Goal: Find specific page/section: Find specific page/section

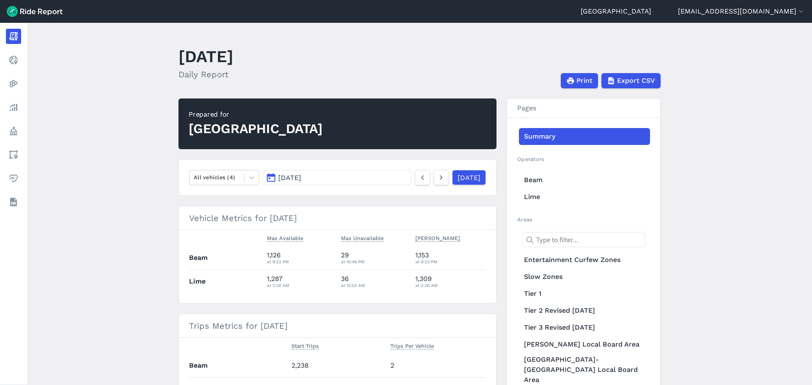
click at [137, 221] on main "[DATE] Daily Report Print Export CSV Prepared for Auckland All vehicles (4) [DA…" at bounding box center [419, 204] width 784 height 362
click at [137, 220] on main "[DATE] Daily Report Print Export CSV Prepared for Auckland All vehicles (4) [DA…" at bounding box center [419, 204] width 784 height 362
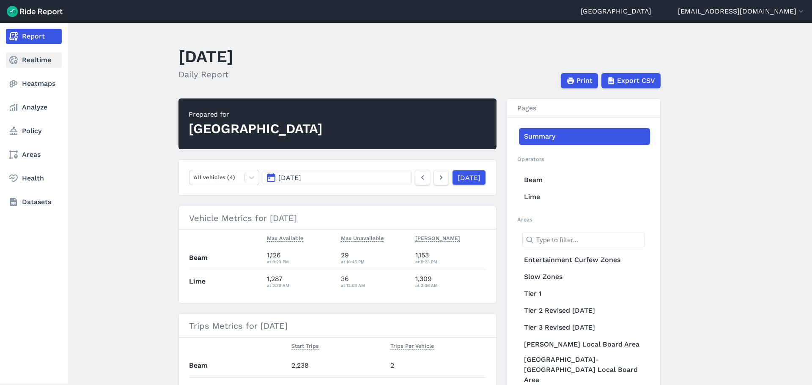
click at [16, 66] on link "Realtime" at bounding box center [34, 59] width 56 height 15
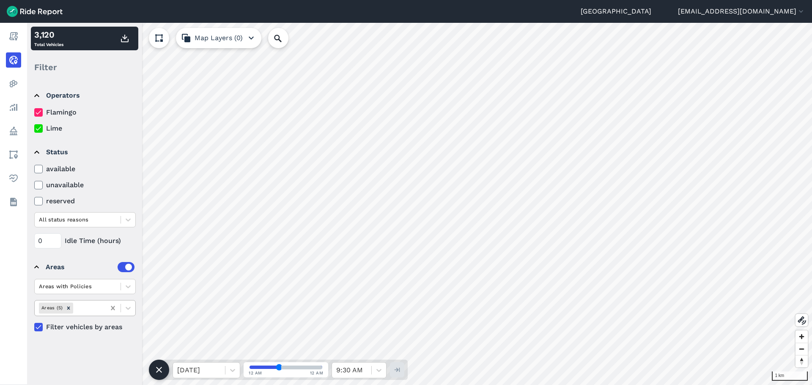
click at [112, 307] on icon at bounding box center [113, 308] width 4 height 4
click at [125, 305] on icon at bounding box center [128, 308] width 8 height 8
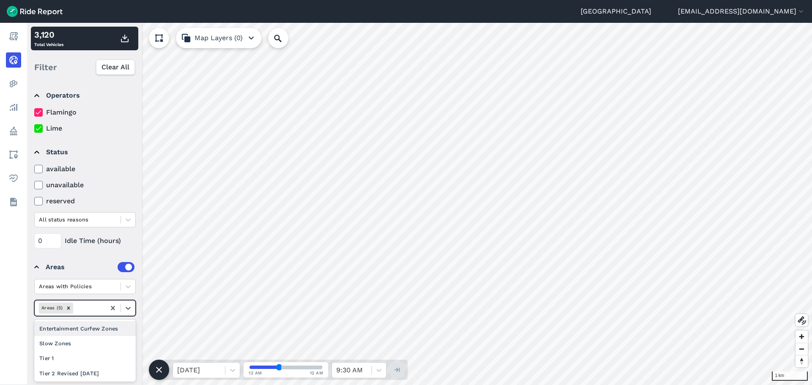
click at [110, 330] on div "Entertainment Curfew Zones" at bounding box center [84, 328] width 101 height 15
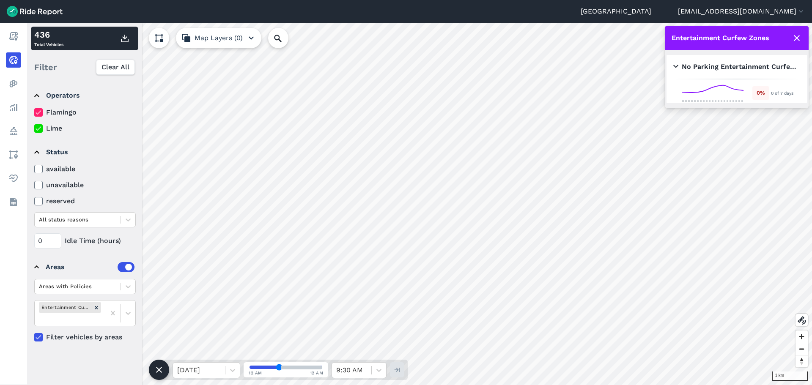
click at [724, 61] on div "No Parking Entertainment Curfew Zones 11pm-5am" at bounding box center [736, 67] width 127 height 24
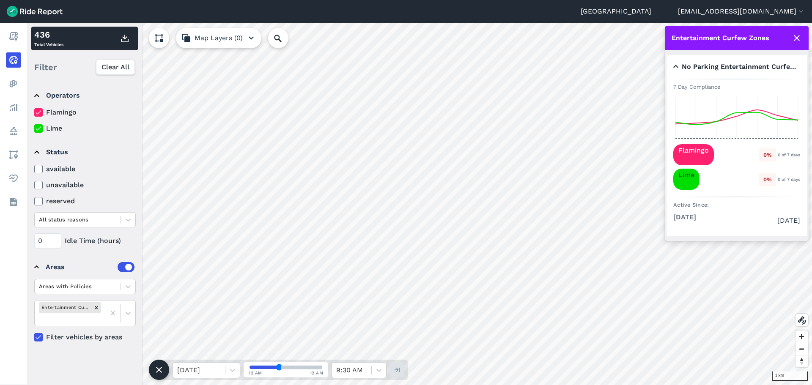
click at [719, 66] on h2 "No Parking Entertainment Curfew Zones 11pm-5am" at bounding box center [734, 67] width 123 height 10
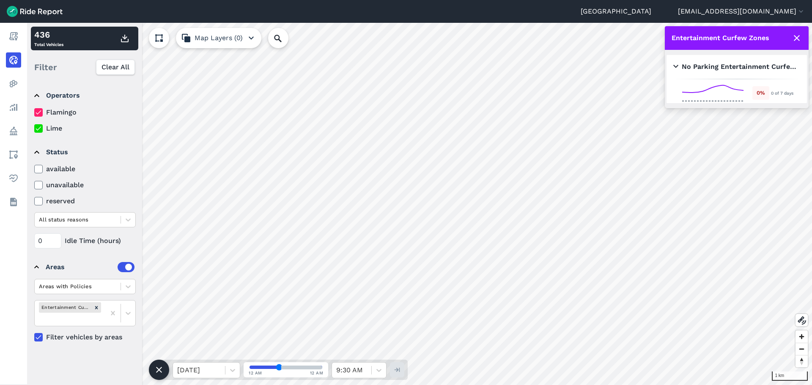
click at [797, 40] on icon at bounding box center [796, 38] width 10 height 10
